Goal: Information Seeking & Learning: Learn about a topic

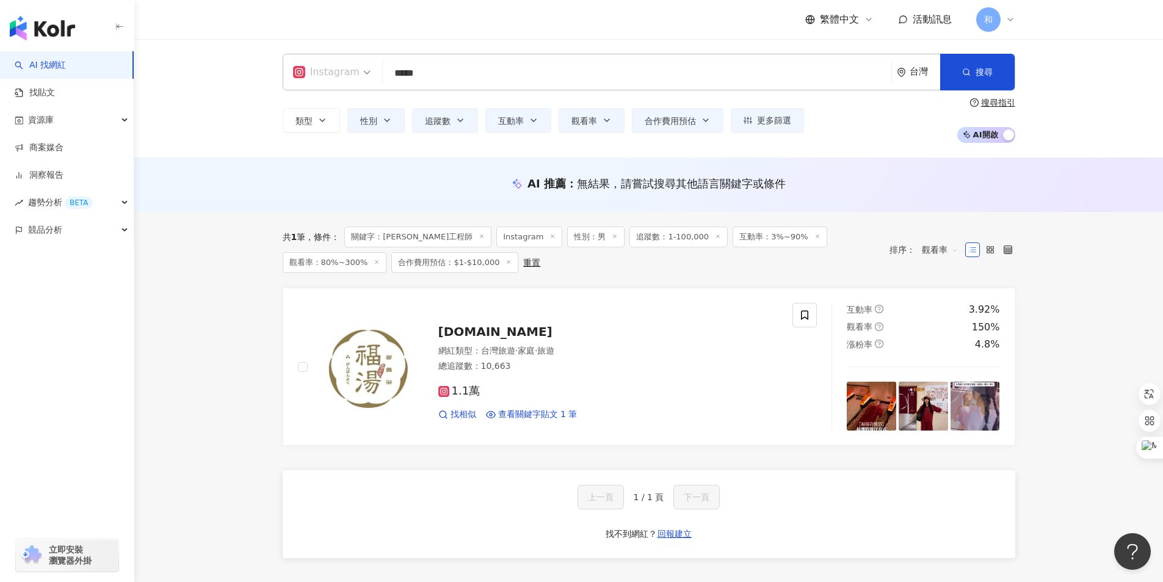
click at [359, 78] on span "Instagram" at bounding box center [332, 72] width 78 height 20
click at [325, 103] on div "不分平台" at bounding box center [334, 105] width 76 height 15
click at [463, 78] on input "*****" at bounding box center [631, 73] width 509 height 23
click at [443, 73] on input "*****" at bounding box center [631, 73] width 509 height 23
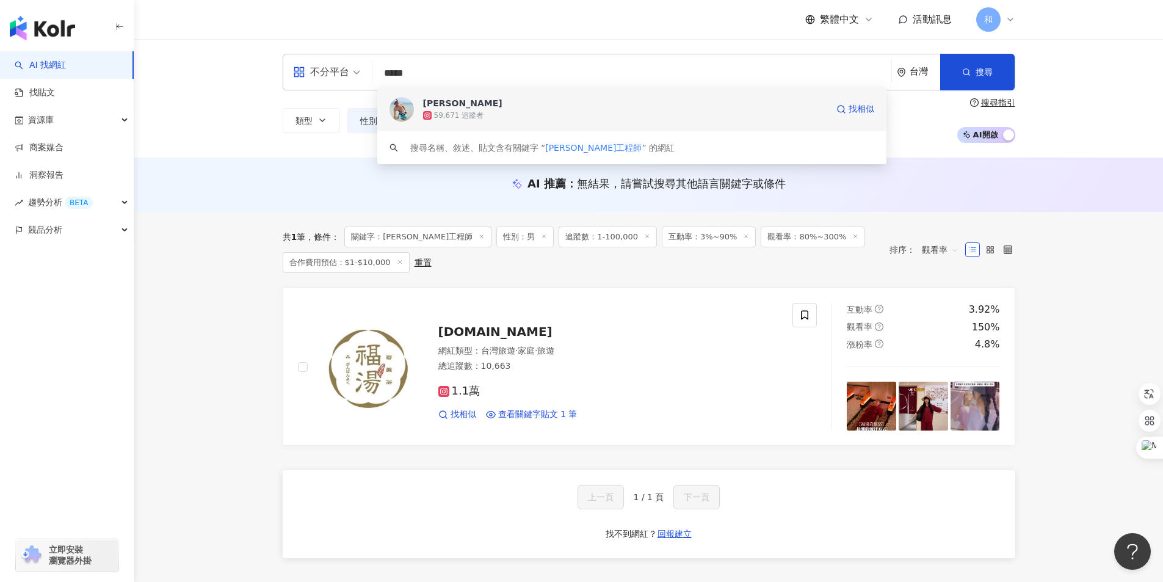
click at [452, 105] on span "林俊佑" at bounding box center [625, 103] width 404 height 12
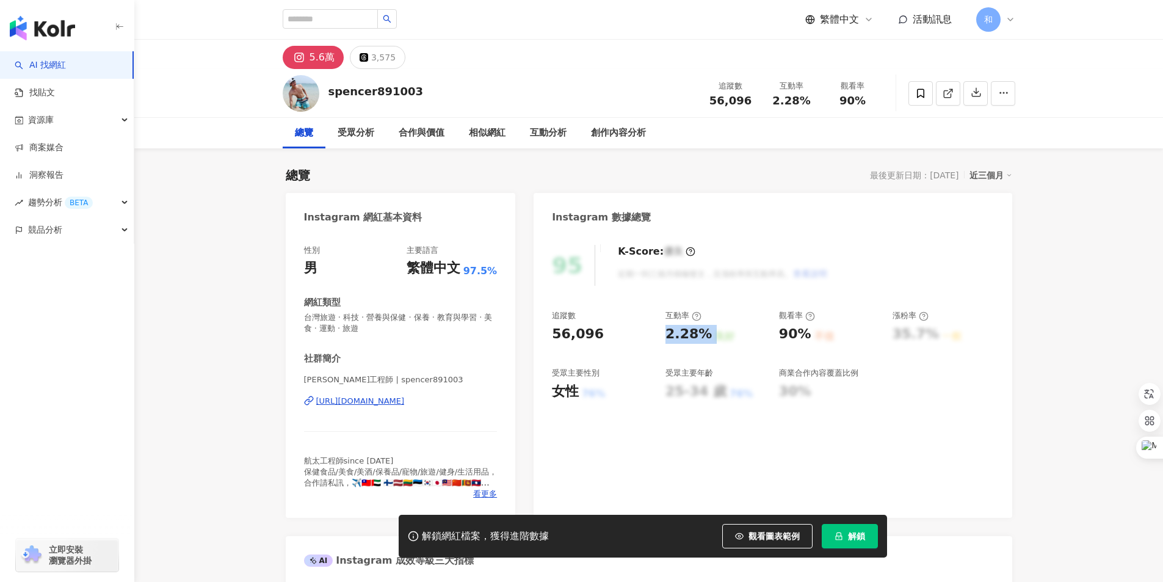
drag, startPoint x: 665, startPoint y: 335, endPoint x: 709, endPoint y: 335, distance: 43.3
click at [709, 335] on div "2.28% 良好" at bounding box center [715, 334] width 101 height 19
drag, startPoint x: 782, startPoint y: 332, endPoint x: 803, endPoint y: 331, distance: 21.4
click at [803, 331] on div "90%" at bounding box center [795, 334] width 32 height 19
copy div "90%"
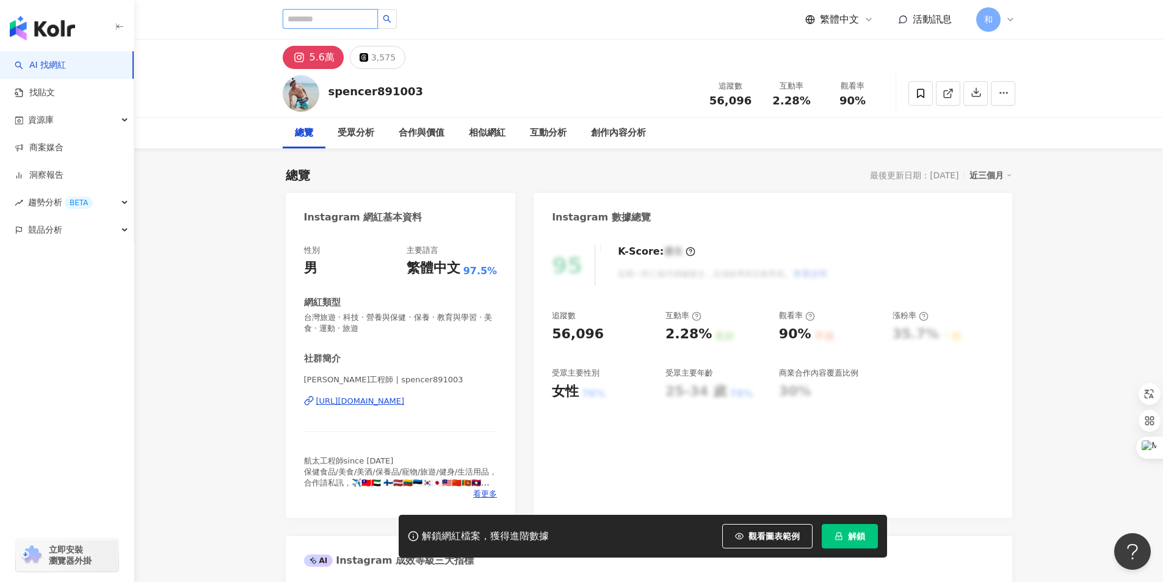
click at [333, 16] on input "search" at bounding box center [330, 19] width 95 height 20
paste input "**********"
type input "**********"
click at [391, 20] on icon "search" at bounding box center [387, 19] width 9 height 9
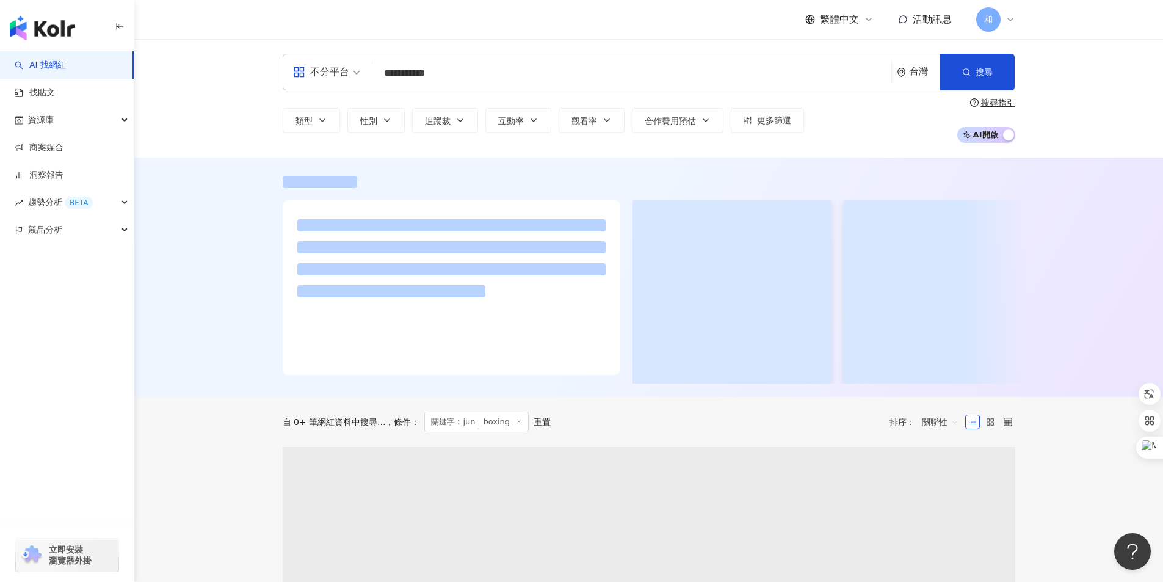
click at [359, 48] on div "**********" at bounding box center [648, 98] width 1029 height 118
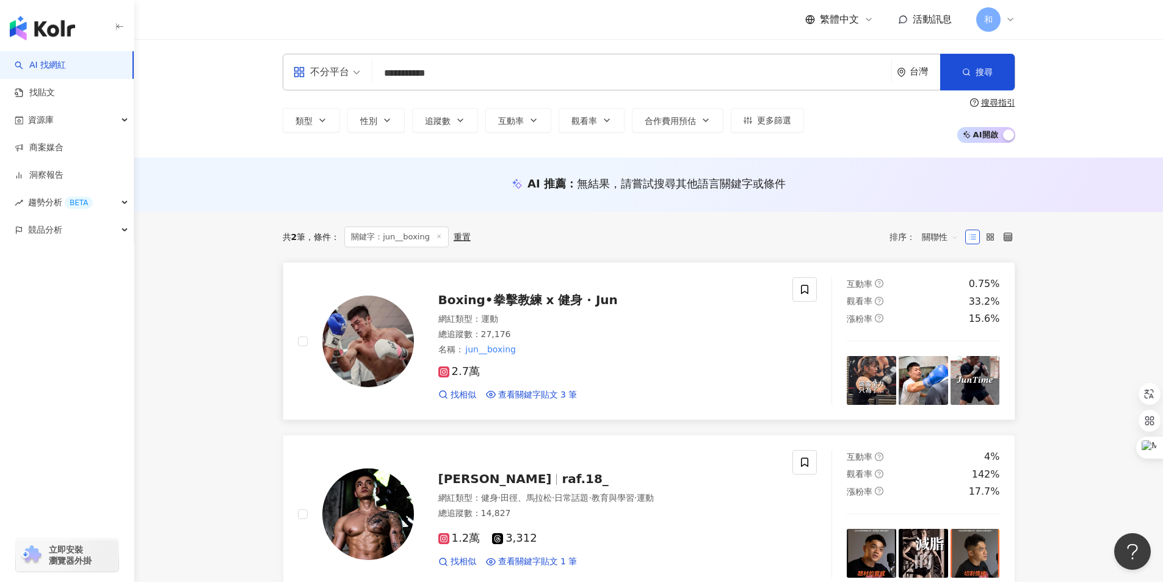
click at [549, 301] on span "Boxing•拳擊教練 x 健身 · Jun" at bounding box center [527, 299] width 179 height 15
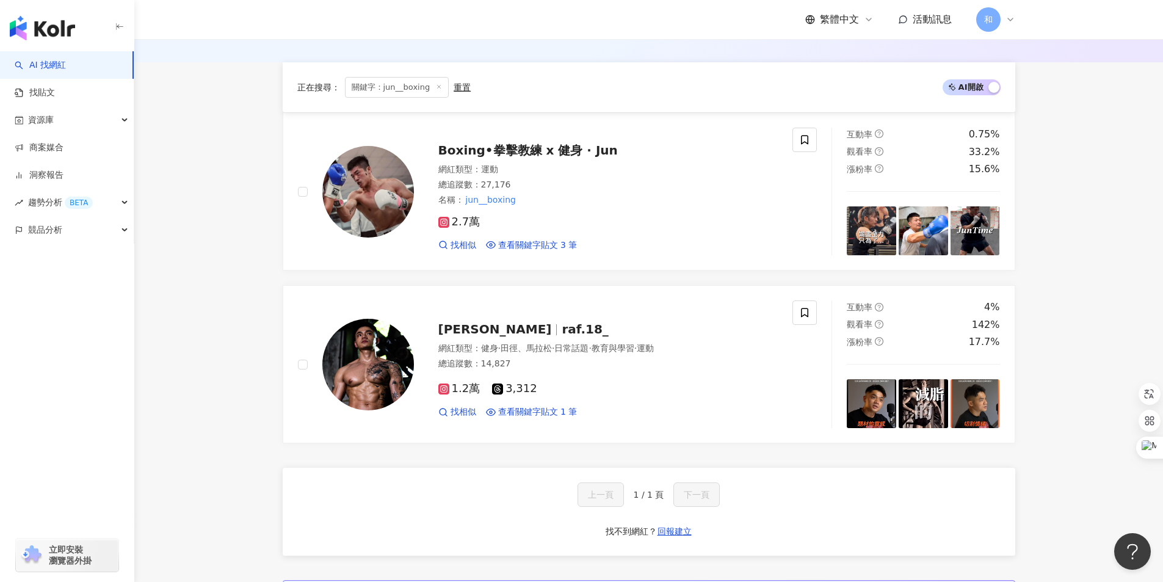
scroll to position [183, 0]
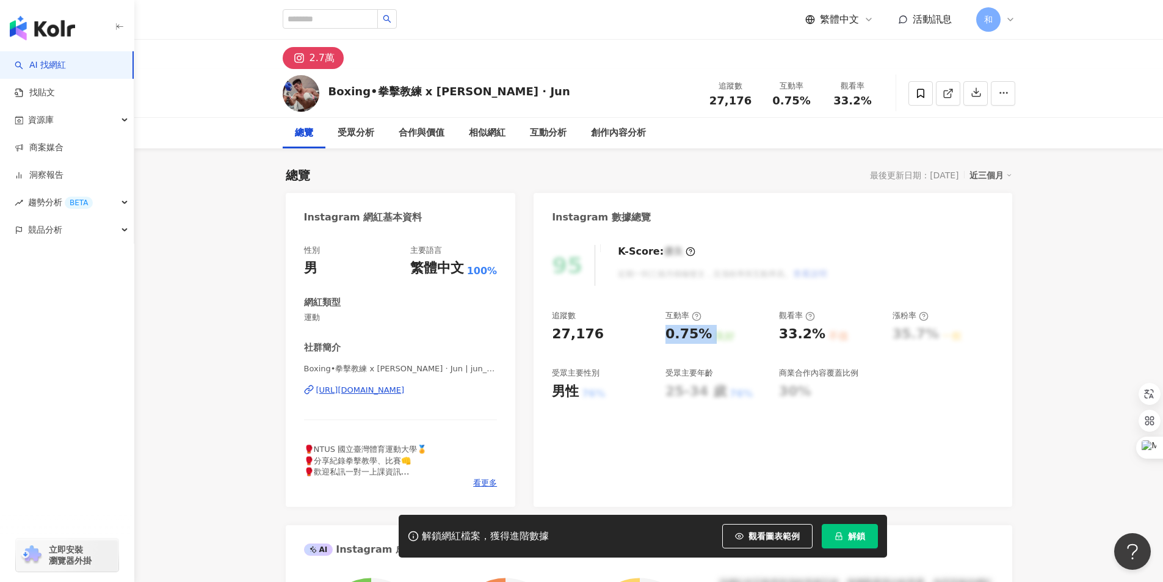
drag, startPoint x: 667, startPoint y: 331, endPoint x: 709, endPoint y: 334, distance: 42.2
click at [709, 334] on div "0.75% 良好" at bounding box center [715, 334] width 101 height 19
copy div "0.75% 良好"
drag, startPoint x: 782, startPoint y: 334, endPoint x: 815, endPoint y: 336, distance: 33.6
click at [815, 336] on div "33.2%" at bounding box center [802, 334] width 46 height 19
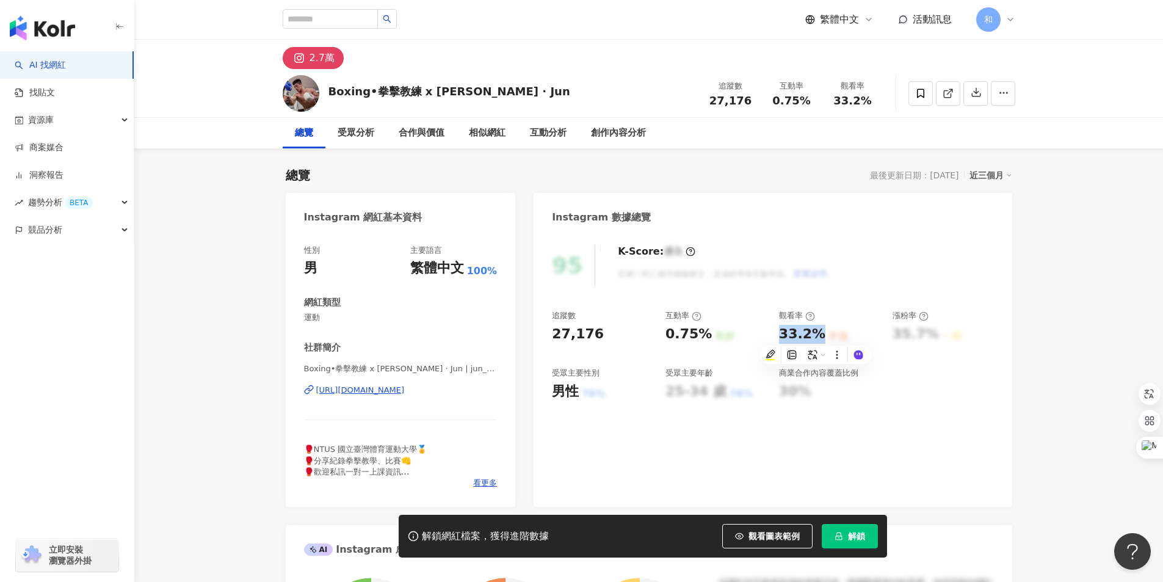
copy div "33.2%"
drag, startPoint x: 454, startPoint y: 90, endPoint x: 472, endPoint y: 90, distance: 17.7
click at [472, 90] on div "Boxing•拳擊教練 x 健身 · Jun" at bounding box center [449, 91] width 242 height 15
copy div "Jun"
click at [339, 17] on input "search" at bounding box center [330, 19] width 95 height 20
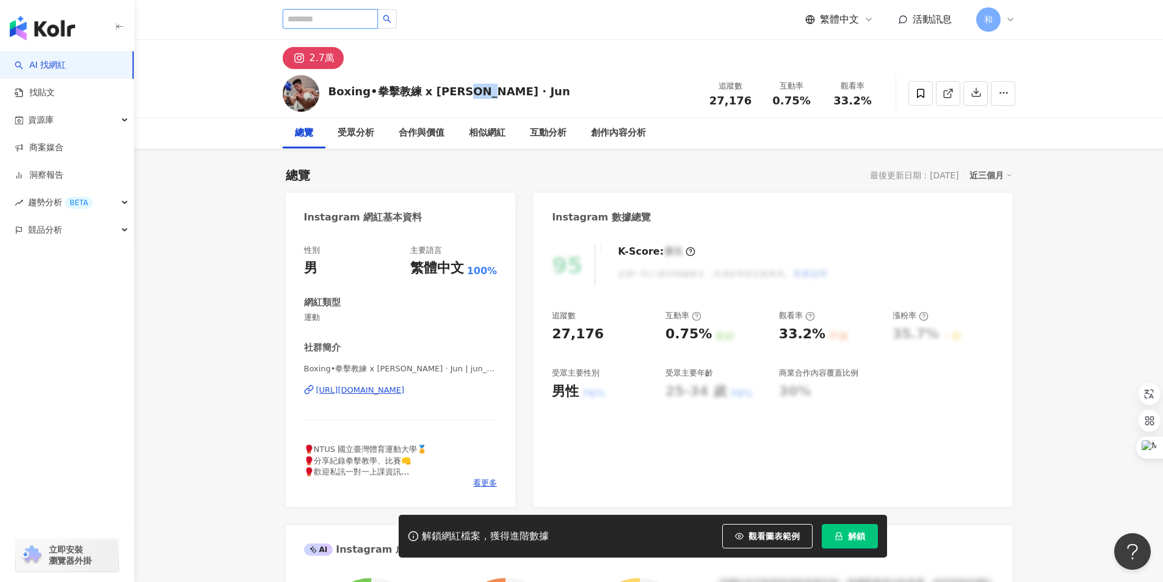
paste input "*********"
type input "*********"
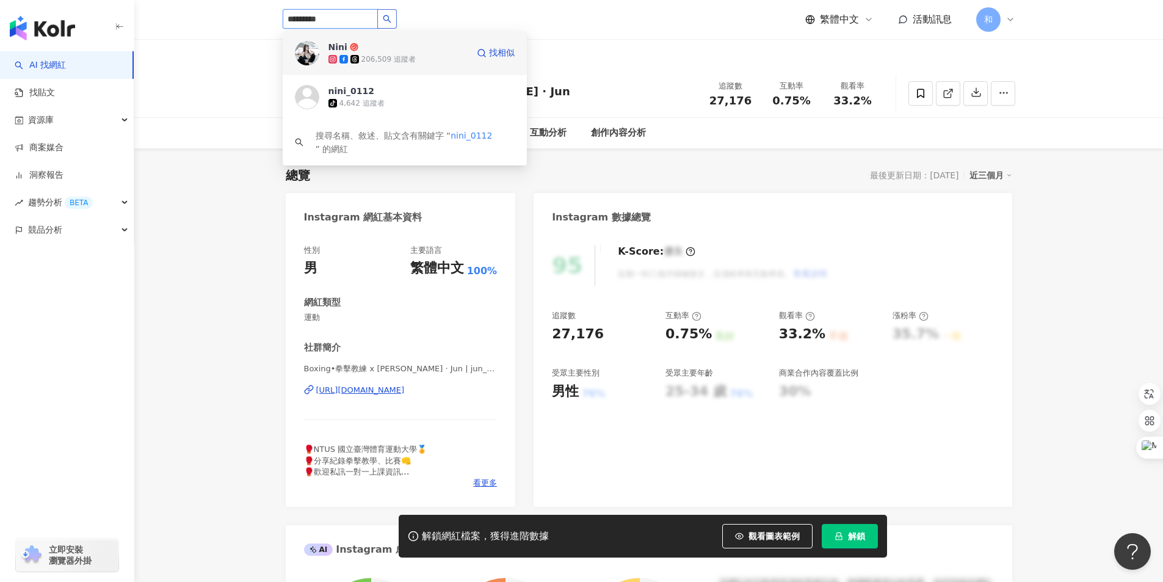
click at [313, 48] on img at bounding box center [307, 53] width 24 height 24
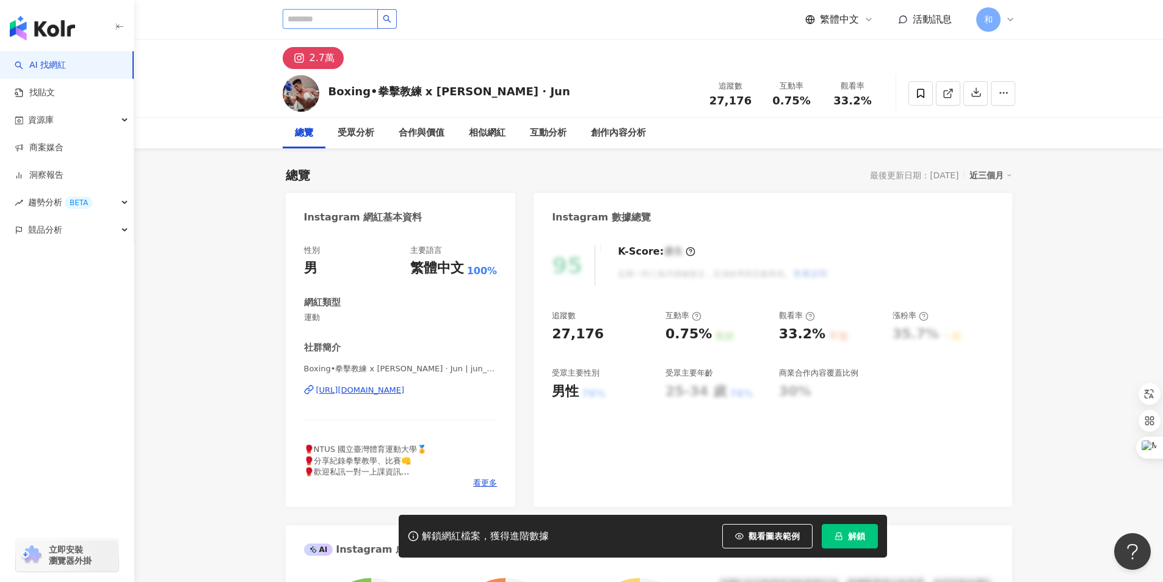
click at [331, 16] on input "search" at bounding box center [330, 19] width 95 height 20
paste input "**********"
type input "**********"
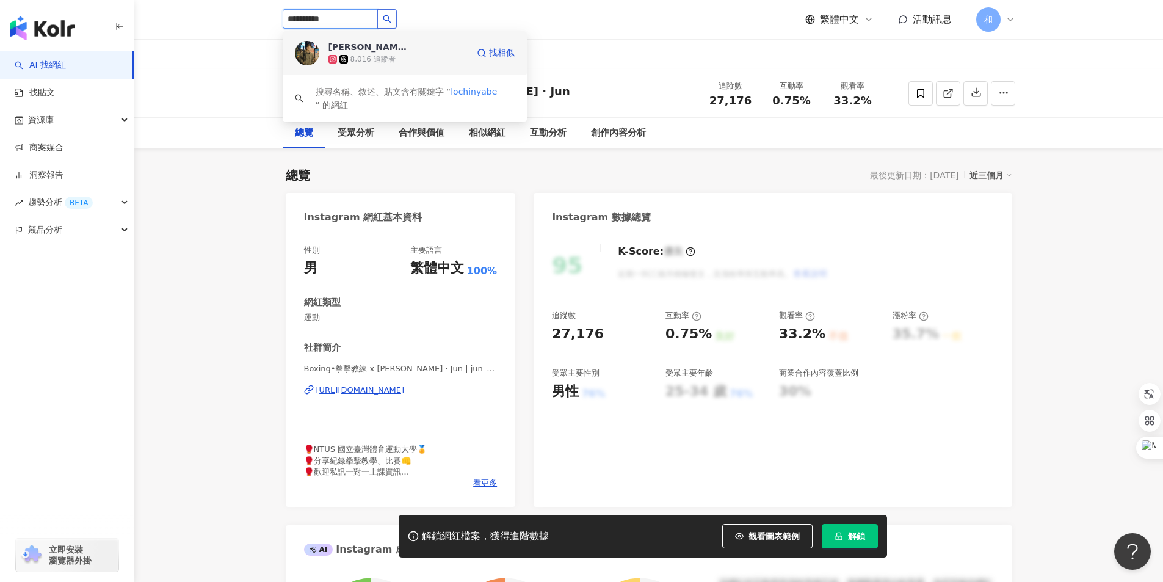
click at [345, 47] on div "羅晴允" at bounding box center [367, 47] width 79 height 12
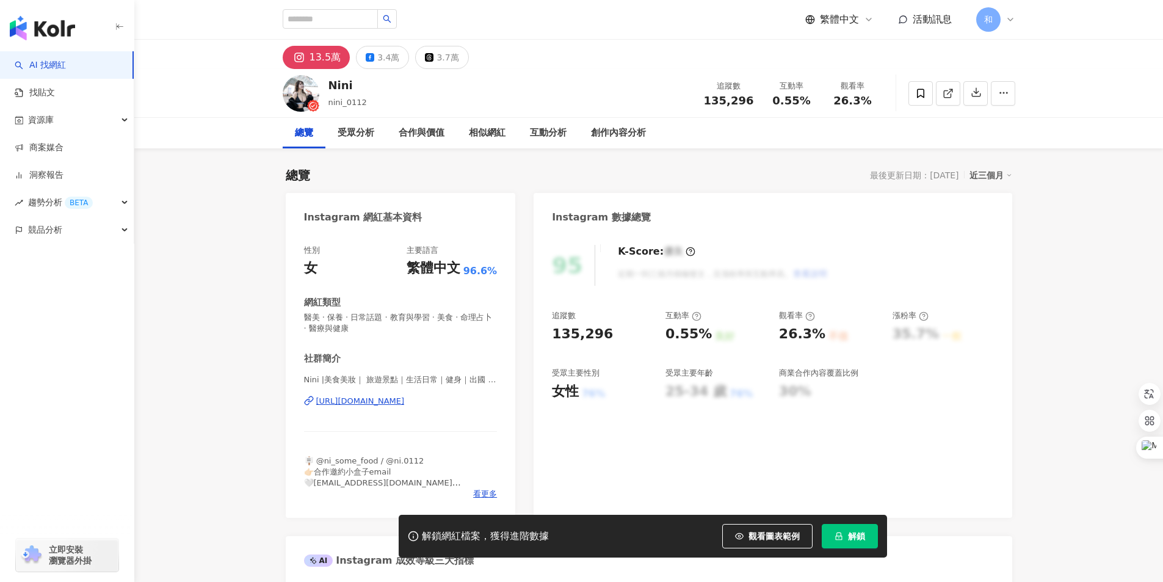
click at [700, 333] on div "0.55%" at bounding box center [688, 334] width 46 height 19
drag, startPoint x: 780, startPoint y: 336, endPoint x: 817, endPoint y: 335, distance: 37.2
click at [817, 335] on div "26.3%" at bounding box center [802, 334] width 46 height 19
copy div "26.3%"
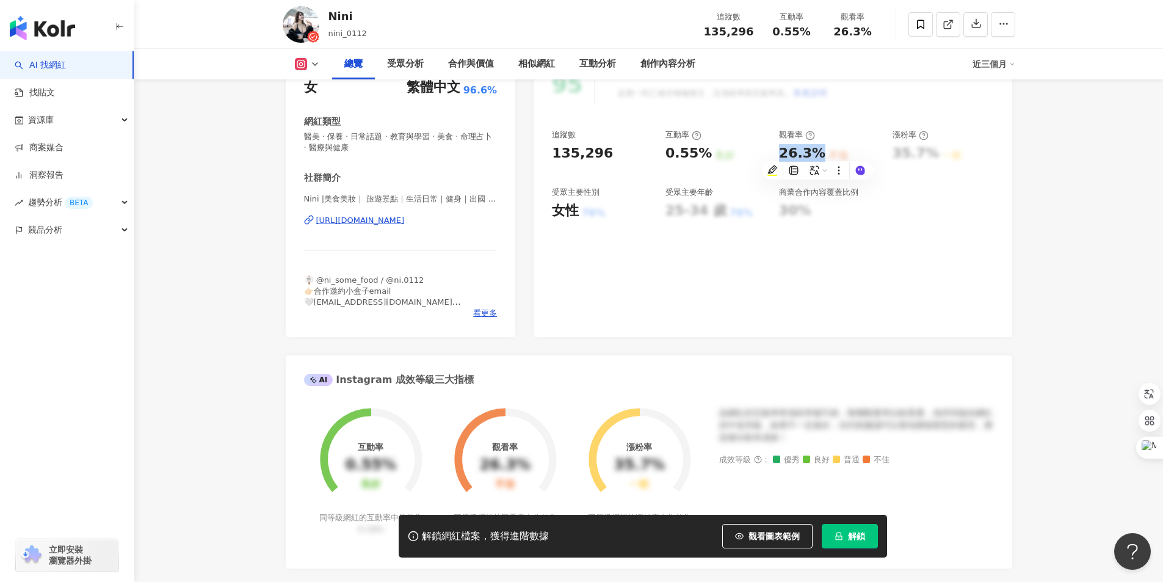
scroll to position [183, 0]
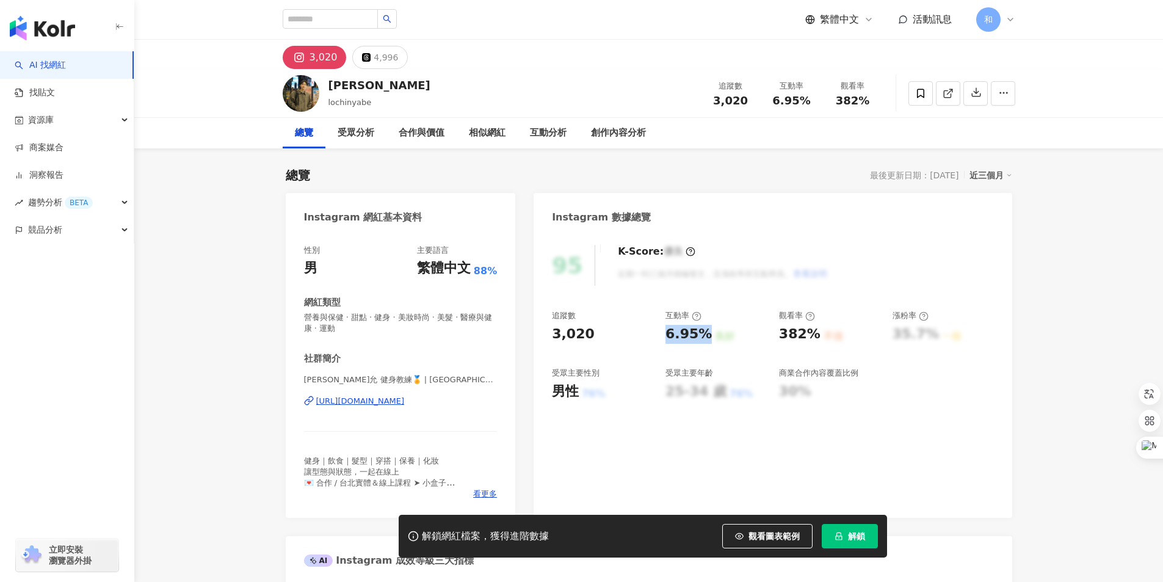
drag, startPoint x: 668, startPoint y: 333, endPoint x: 703, endPoint y: 330, distance: 35.6
click at [703, 330] on div "6.95%" at bounding box center [688, 334] width 46 height 19
copy div "6.95%"
drag, startPoint x: 779, startPoint y: 334, endPoint x: 811, endPoint y: 331, distance: 31.3
click at [811, 331] on div "382%" at bounding box center [800, 334] width 42 height 19
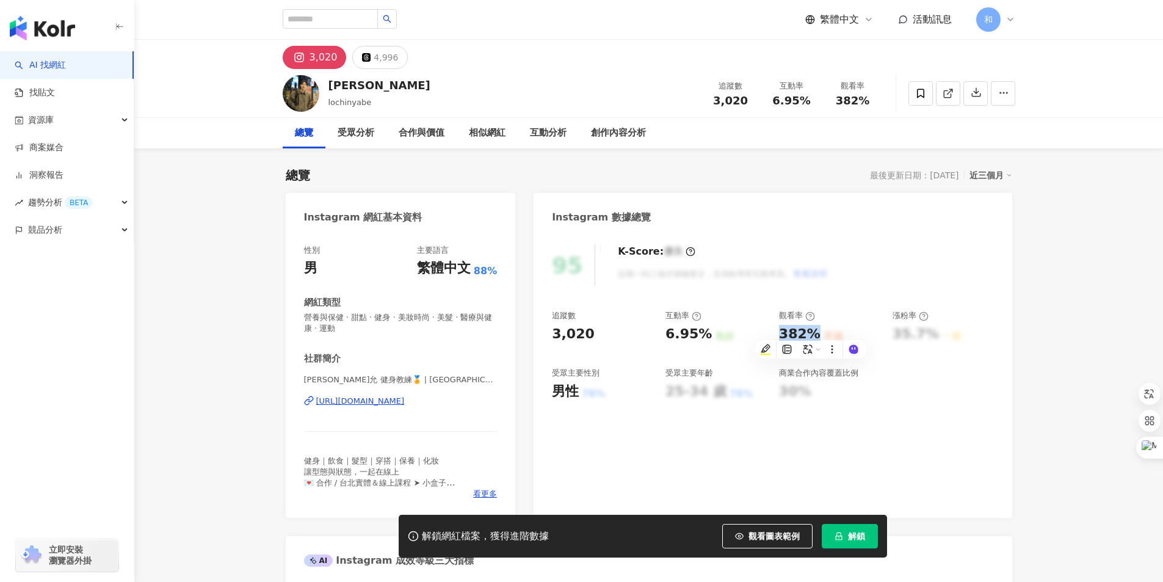
copy div "382%"
click at [320, 23] on input "search" at bounding box center [330, 19] width 95 height 20
paste input "**********"
type input "**********"
click at [392, 18] on icon "loading" at bounding box center [386, 18] width 10 height 10
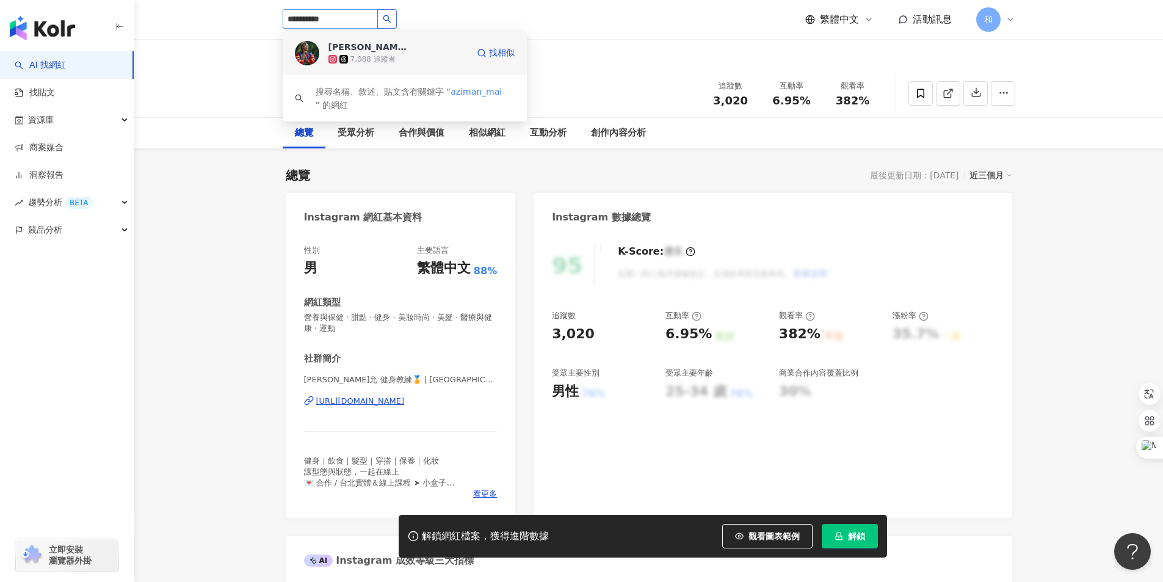
click at [370, 46] on span "[PERSON_NAME]" at bounding box center [367, 47] width 79 height 12
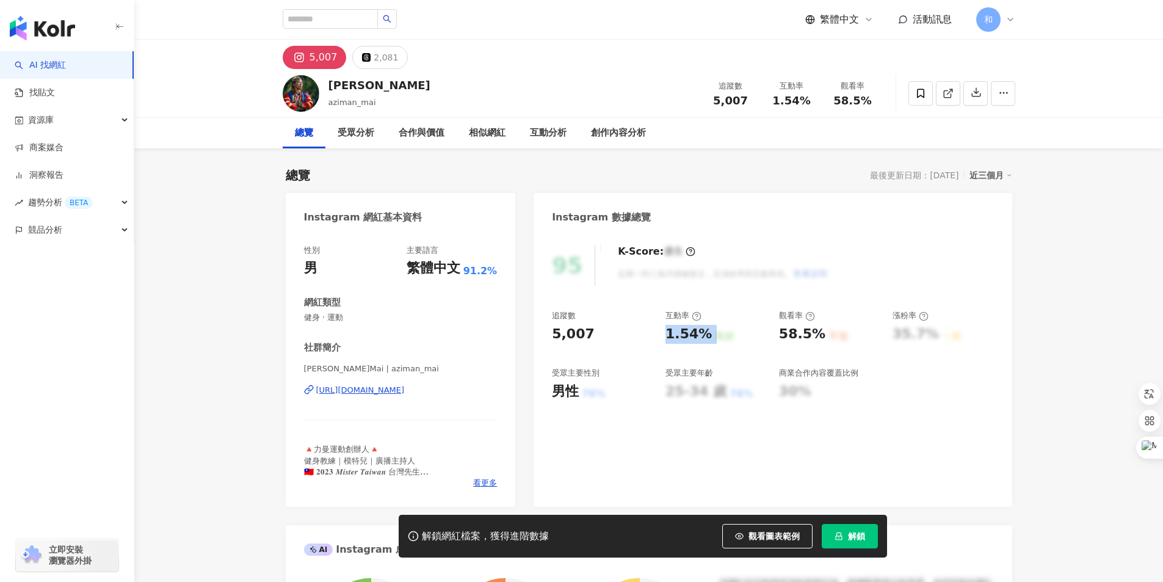
drag, startPoint x: 667, startPoint y: 328, endPoint x: 707, endPoint y: 330, distance: 39.7
click at [707, 330] on div "1.54% 良好" at bounding box center [715, 334] width 101 height 19
copy div "1.54% 良好"
drag, startPoint x: 779, startPoint y: 330, endPoint x: 816, endPoint y: 330, distance: 36.6
click at [816, 330] on div "58.5%" at bounding box center [802, 334] width 46 height 19
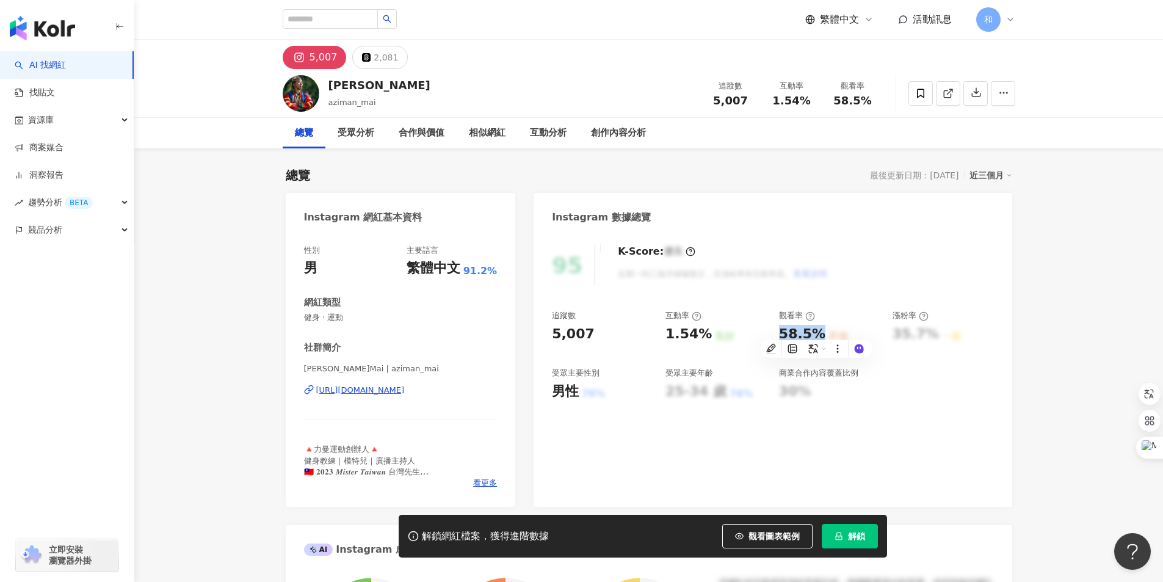
copy div "58.5%"
drag, startPoint x: 331, startPoint y: 84, endPoint x: 350, endPoint y: 84, distance: 19.5
click at [350, 84] on div "[PERSON_NAME]" at bounding box center [379, 85] width 102 height 15
copy div "[PERSON_NAME]"
